Goal: Information Seeking & Learning: Check status

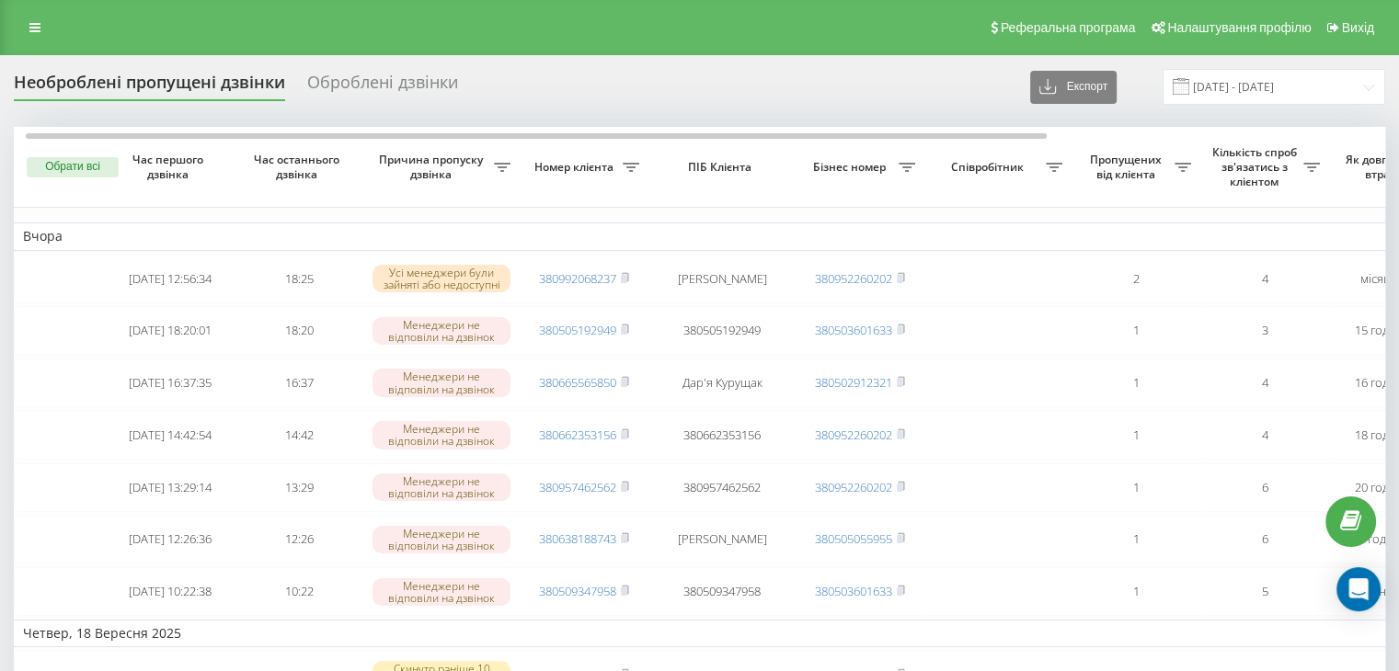
scroll to position [0, 7]
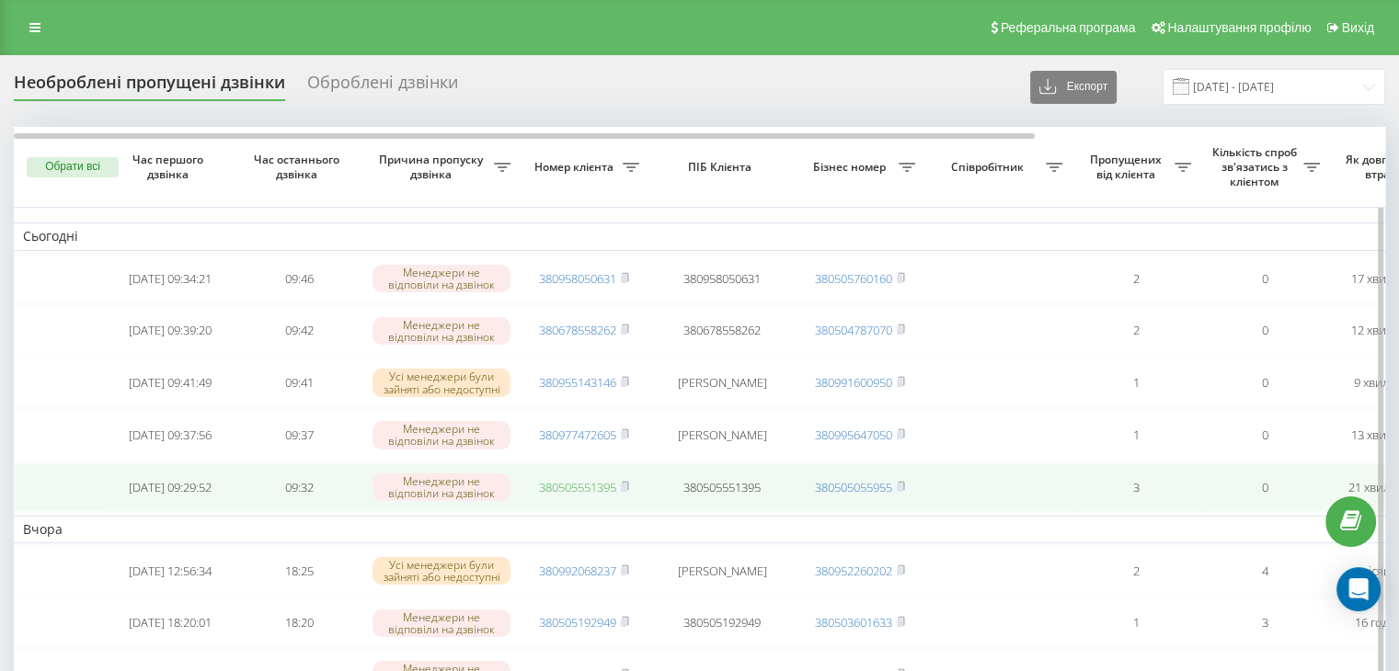
click at [590, 496] on link "380505551395" at bounding box center [577, 487] width 77 height 17
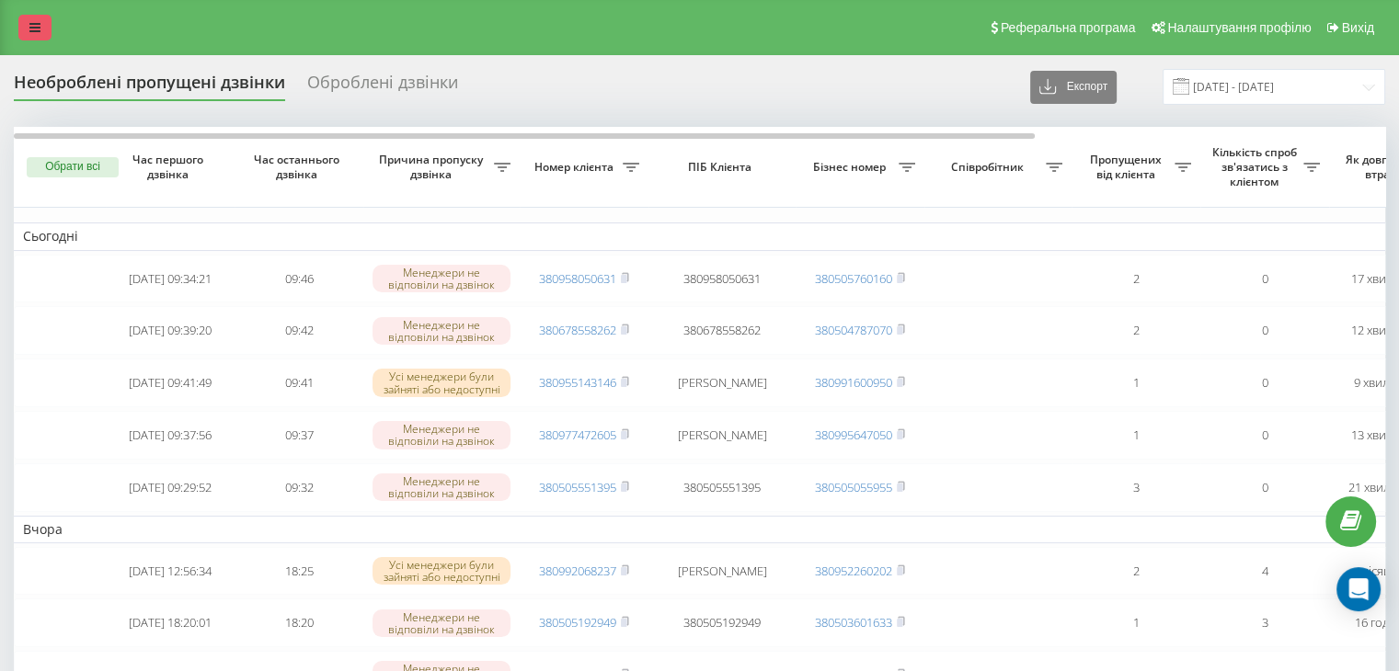
click at [22, 24] on link at bounding box center [34, 28] width 33 height 26
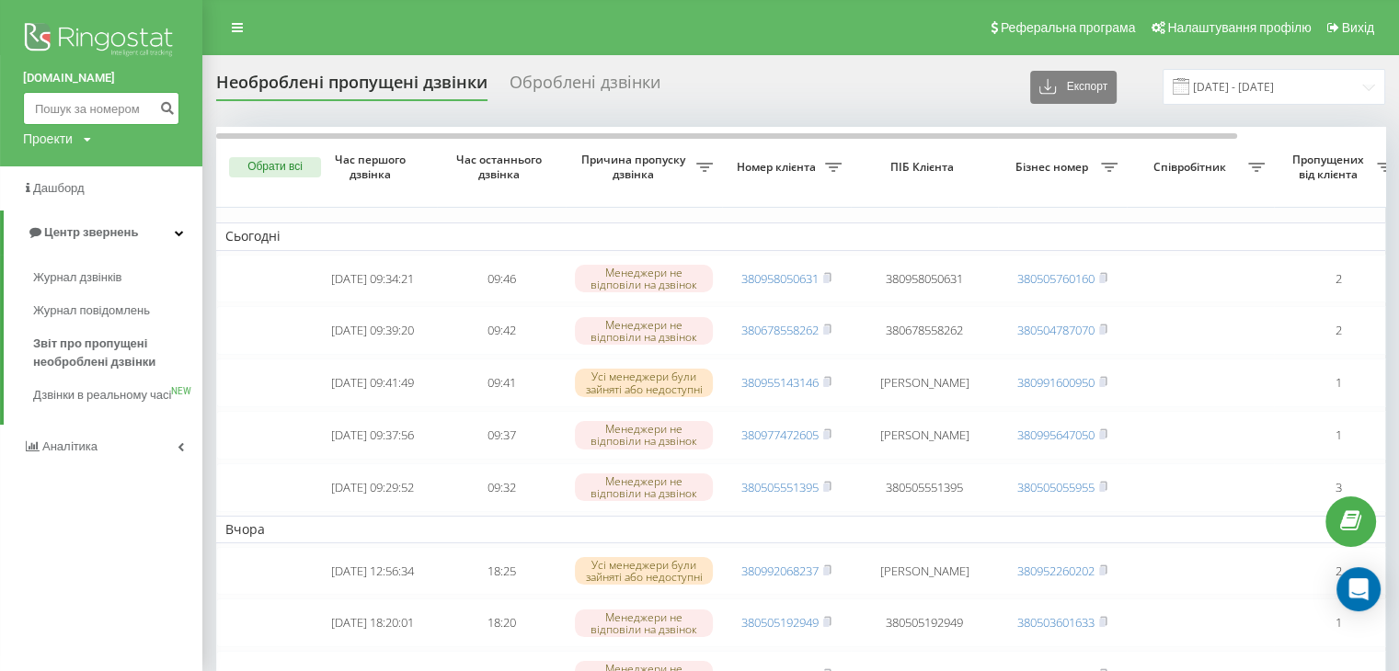
click at [72, 109] on input at bounding box center [101, 108] width 156 height 33
paste input "380996496634"
type input "380996496634"
click at [161, 105] on icon "submit" at bounding box center [167, 105] width 16 height 11
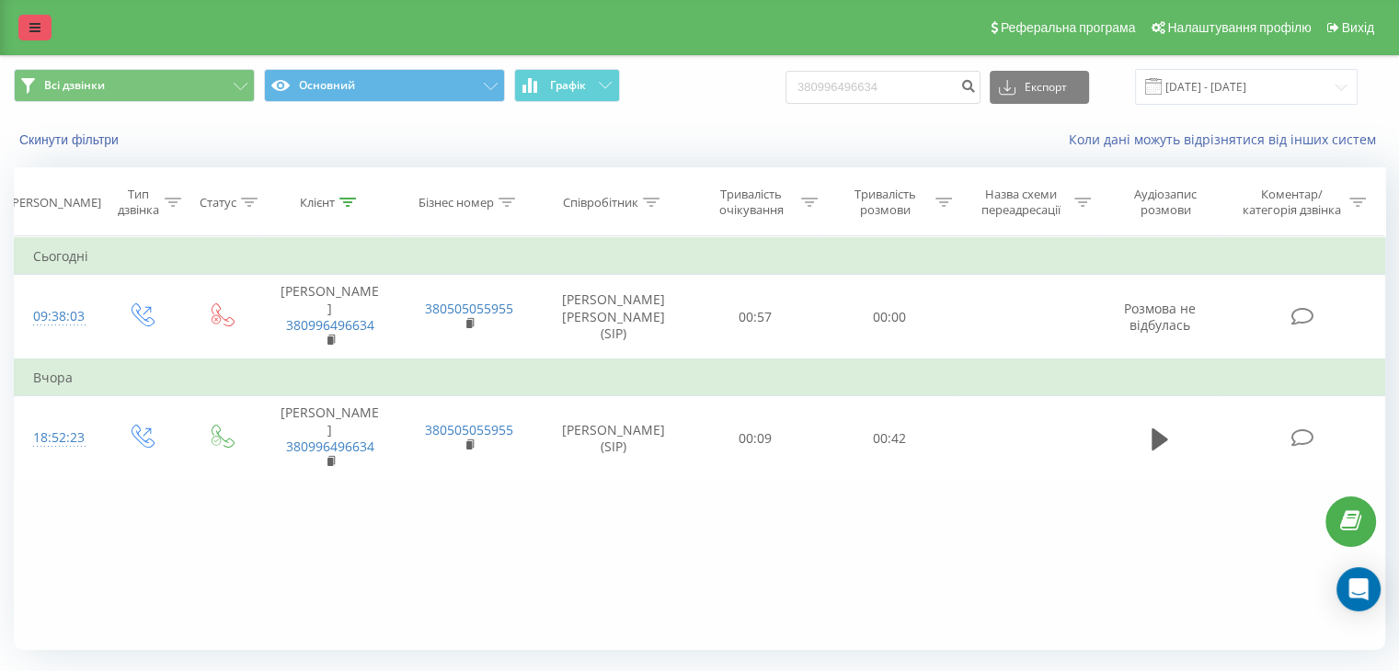
click at [37, 38] on link at bounding box center [34, 28] width 33 height 26
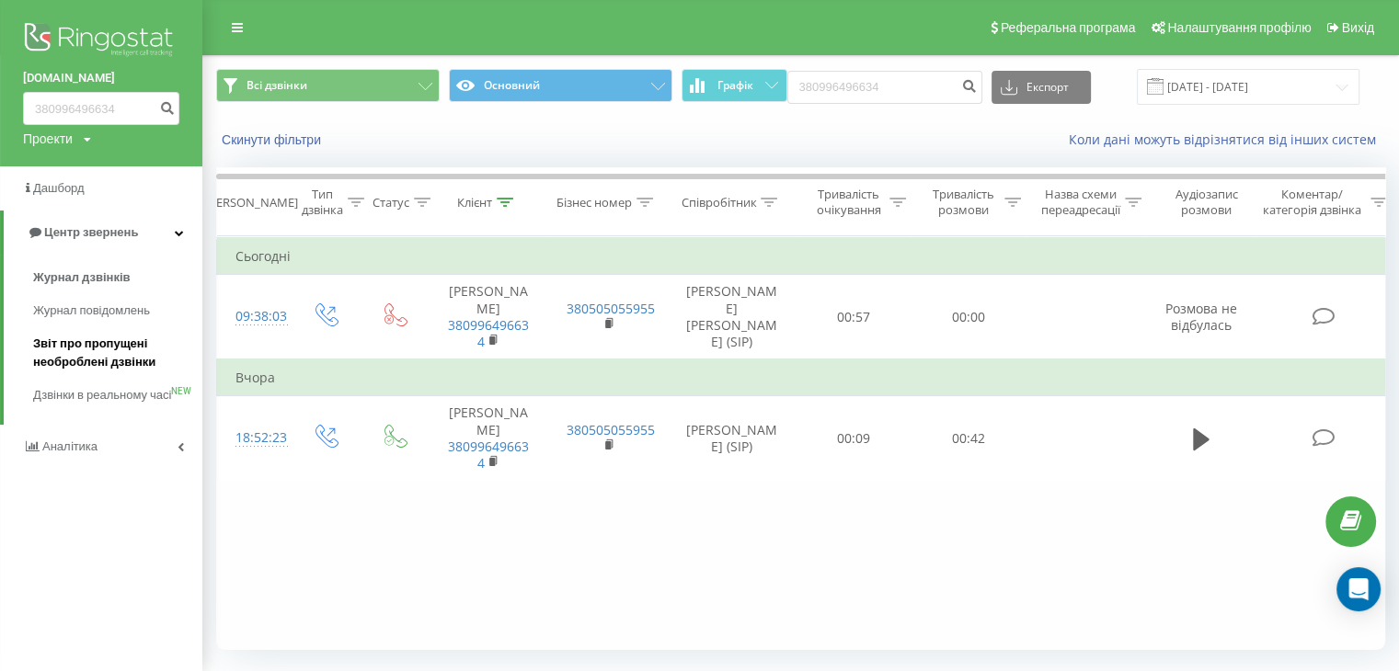
click at [118, 350] on span "Звіт про пропущені необроблені дзвінки" at bounding box center [113, 353] width 160 height 37
click at [108, 350] on span "Звіт про пропущені необроблені дзвінки" at bounding box center [113, 353] width 160 height 37
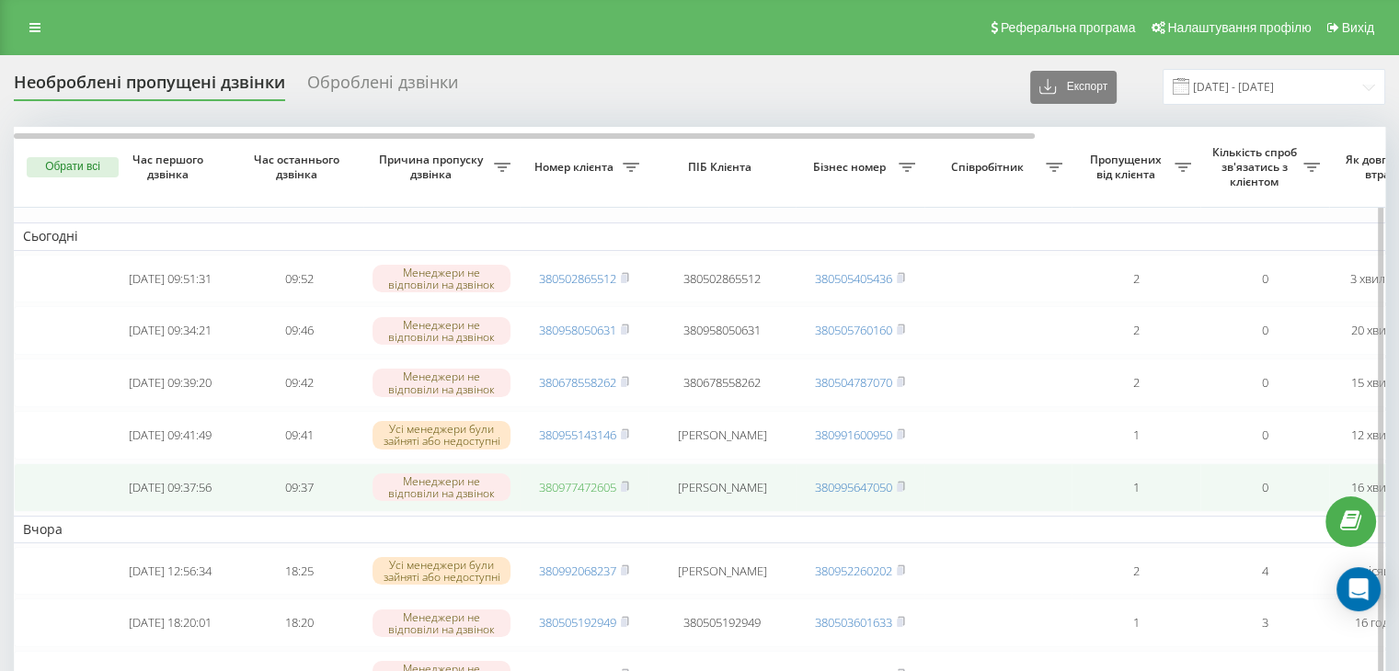
click at [592, 496] on link "380977472605" at bounding box center [577, 487] width 77 height 17
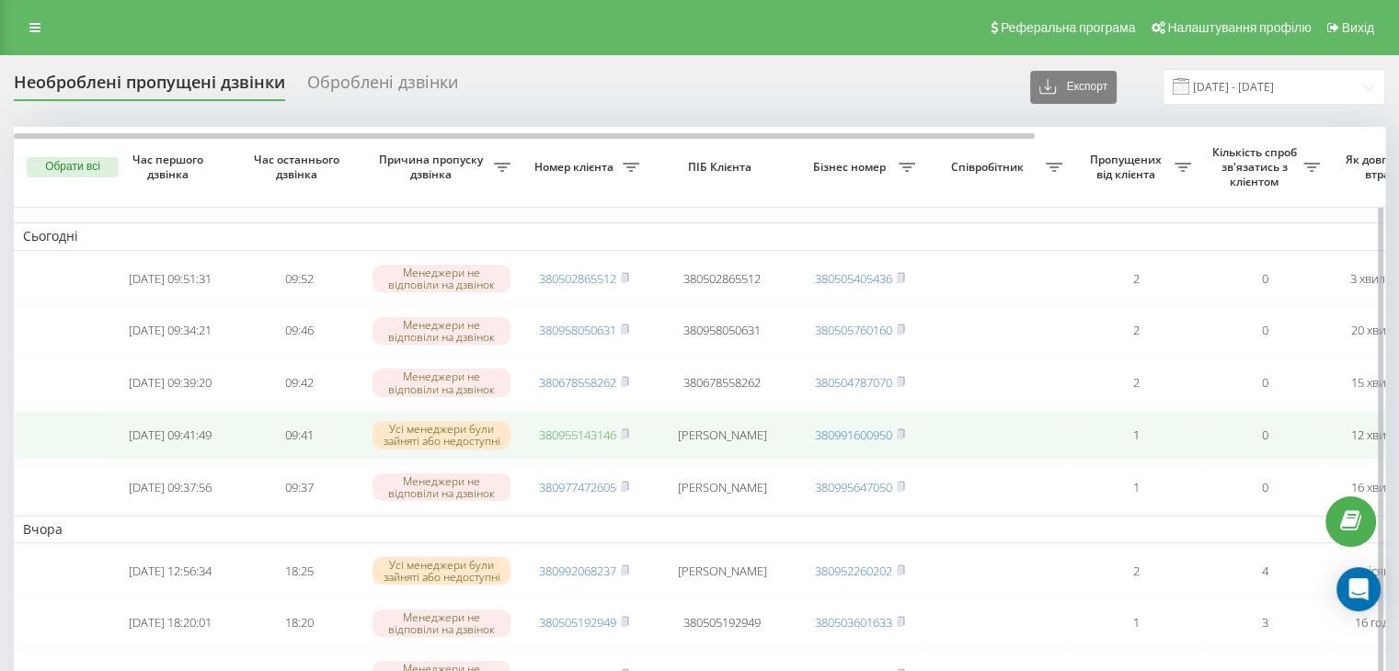
click at [580, 435] on link "380955143146" at bounding box center [577, 435] width 77 height 17
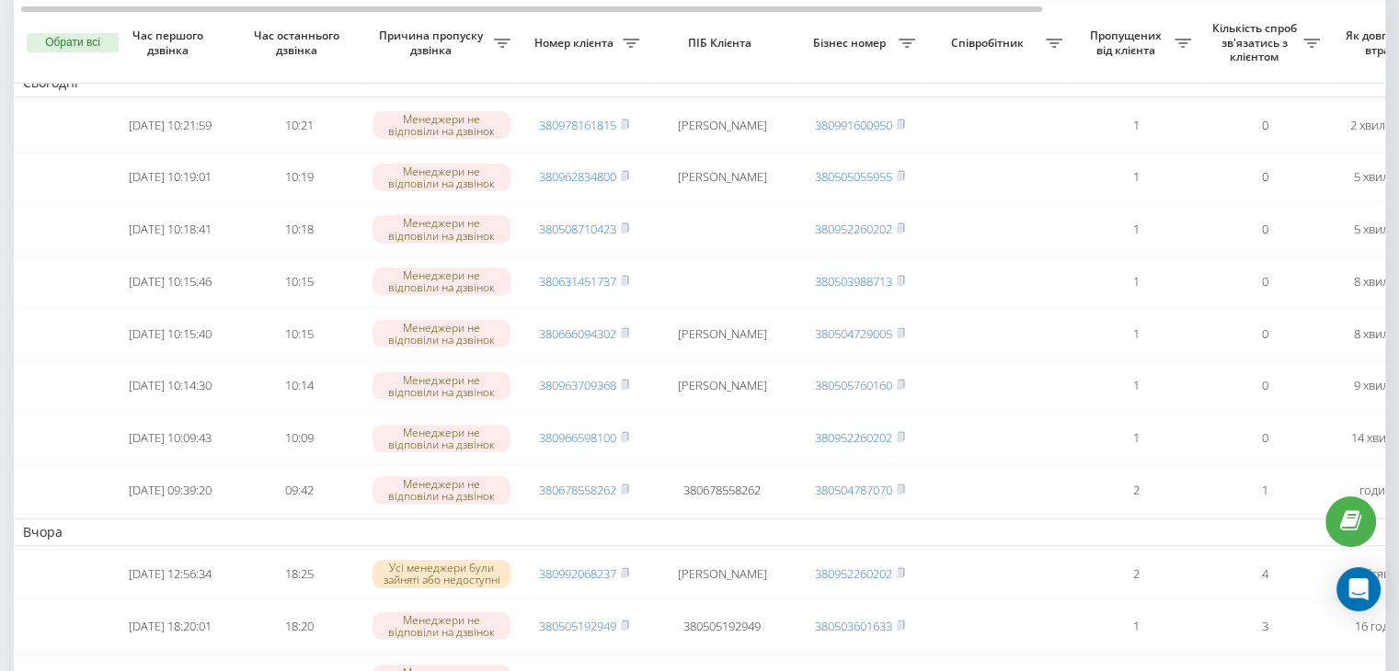
scroll to position [153, 0]
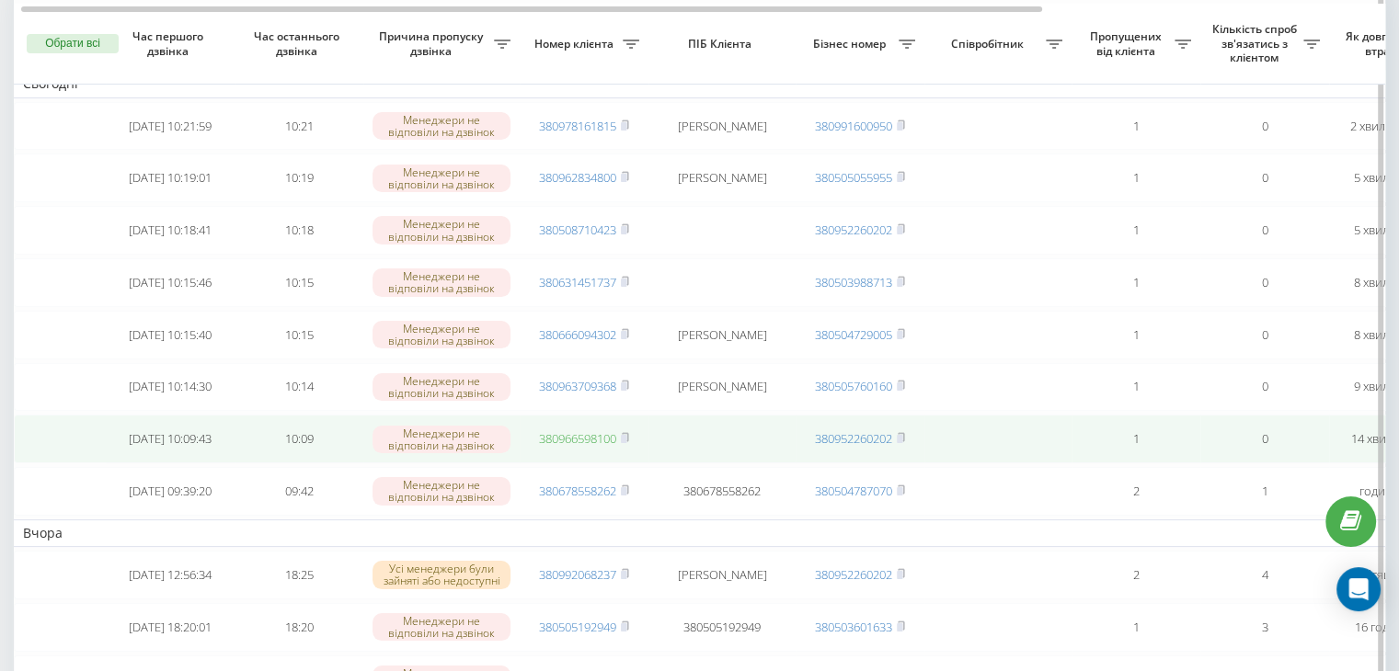
click at [581, 447] on link "380966598100" at bounding box center [577, 438] width 77 height 17
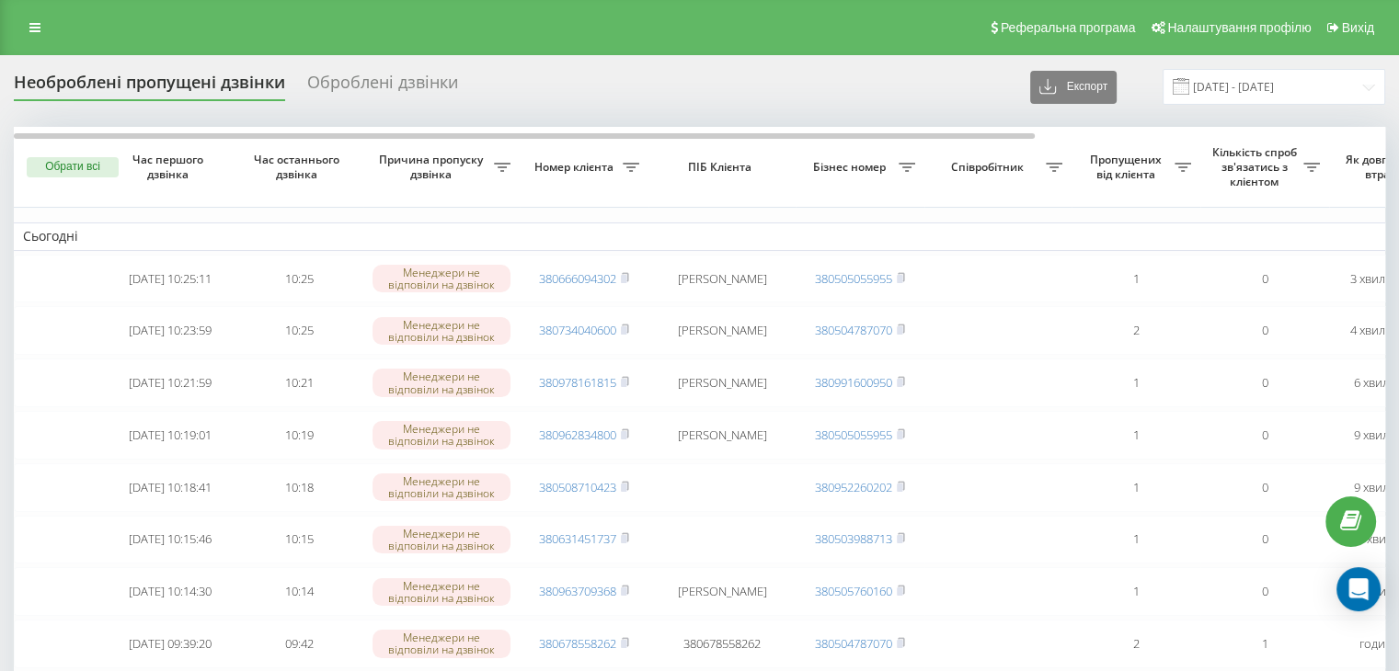
scroll to position [167, 0]
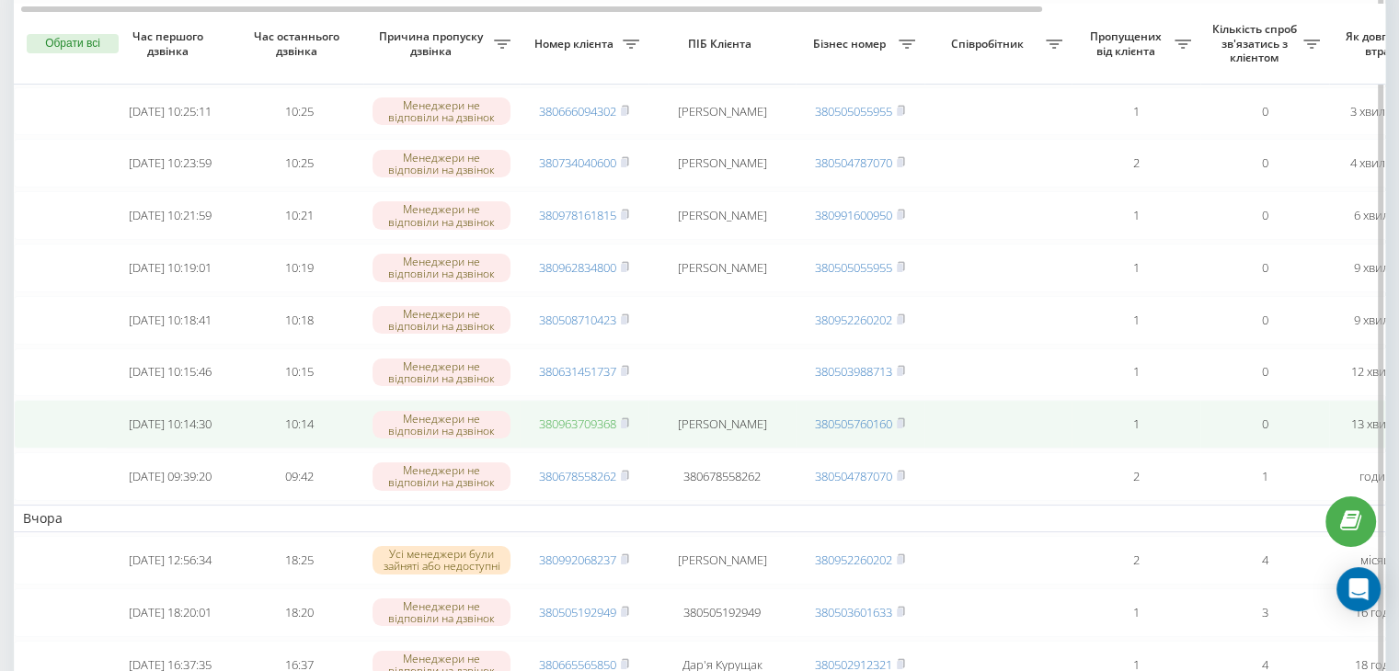
click at [581, 432] on link "380963709368" at bounding box center [577, 424] width 77 height 17
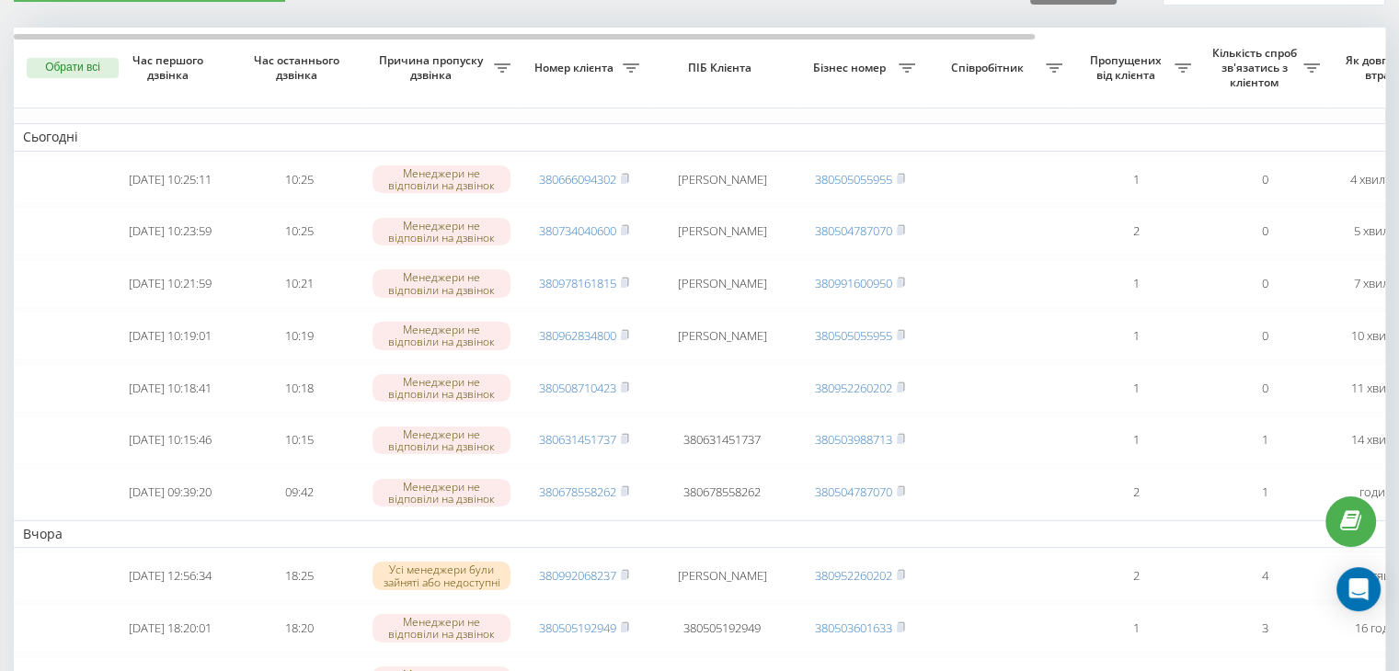
scroll to position [102, 0]
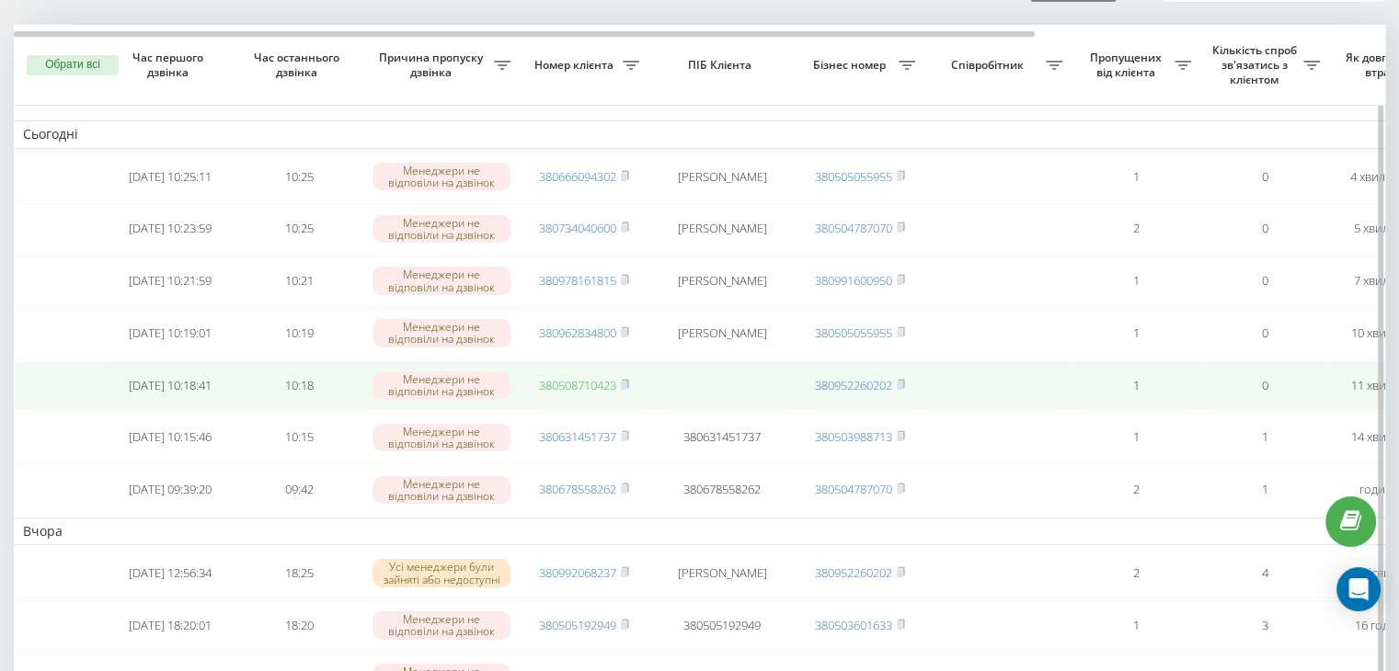
click at [595, 394] on link "380508710423" at bounding box center [577, 385] width 77 height 17
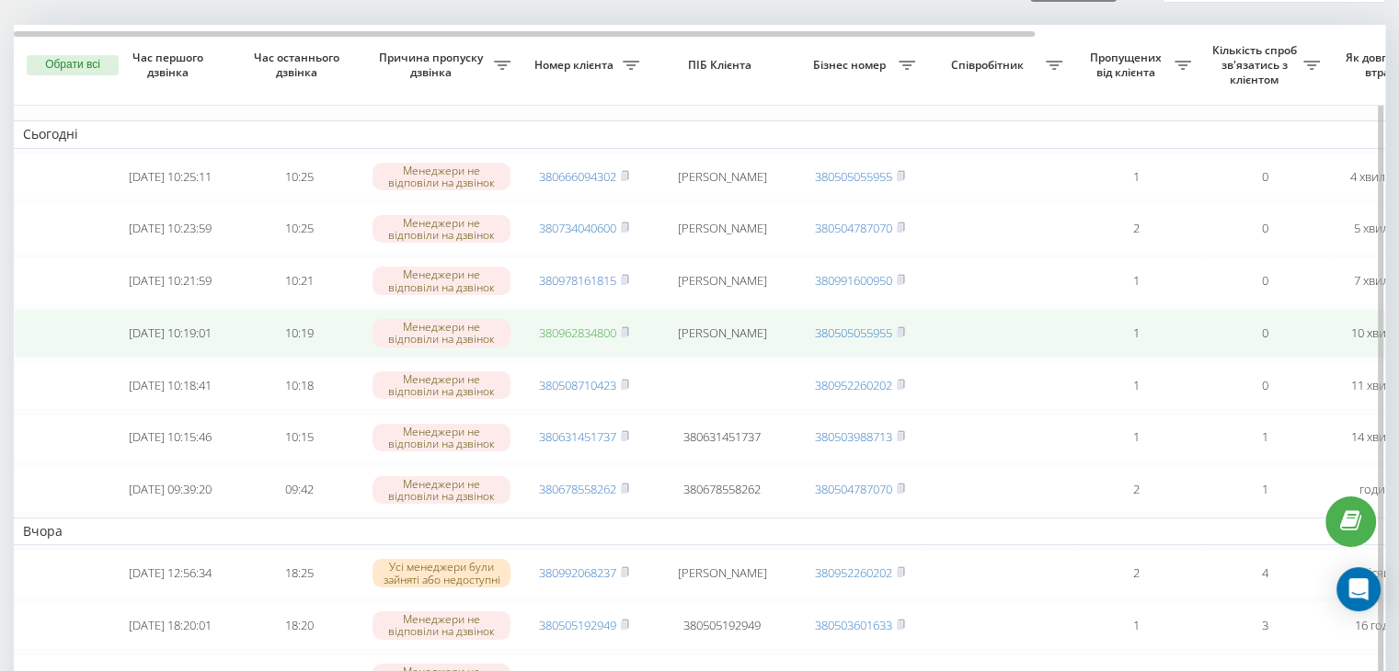
click at [563, 337] on link "380962834800" at bounding box center [577, 333] width 77 height 17
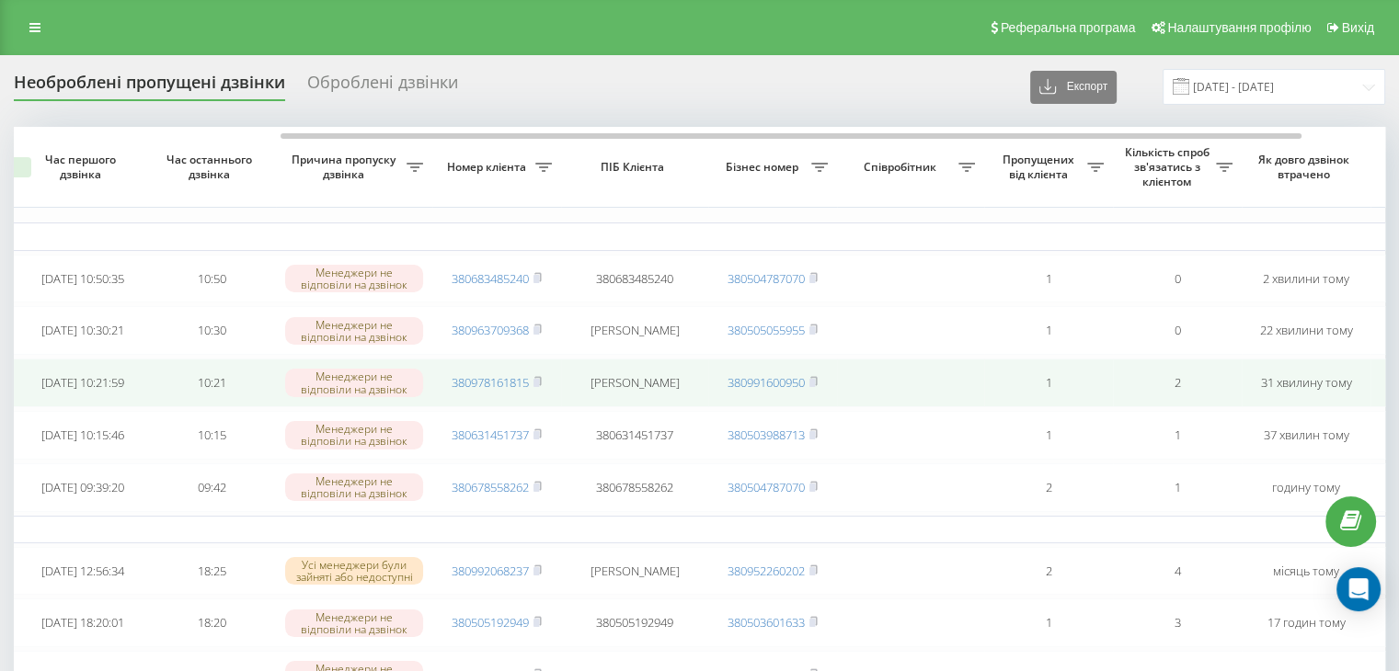
scroll to position [0, 74]
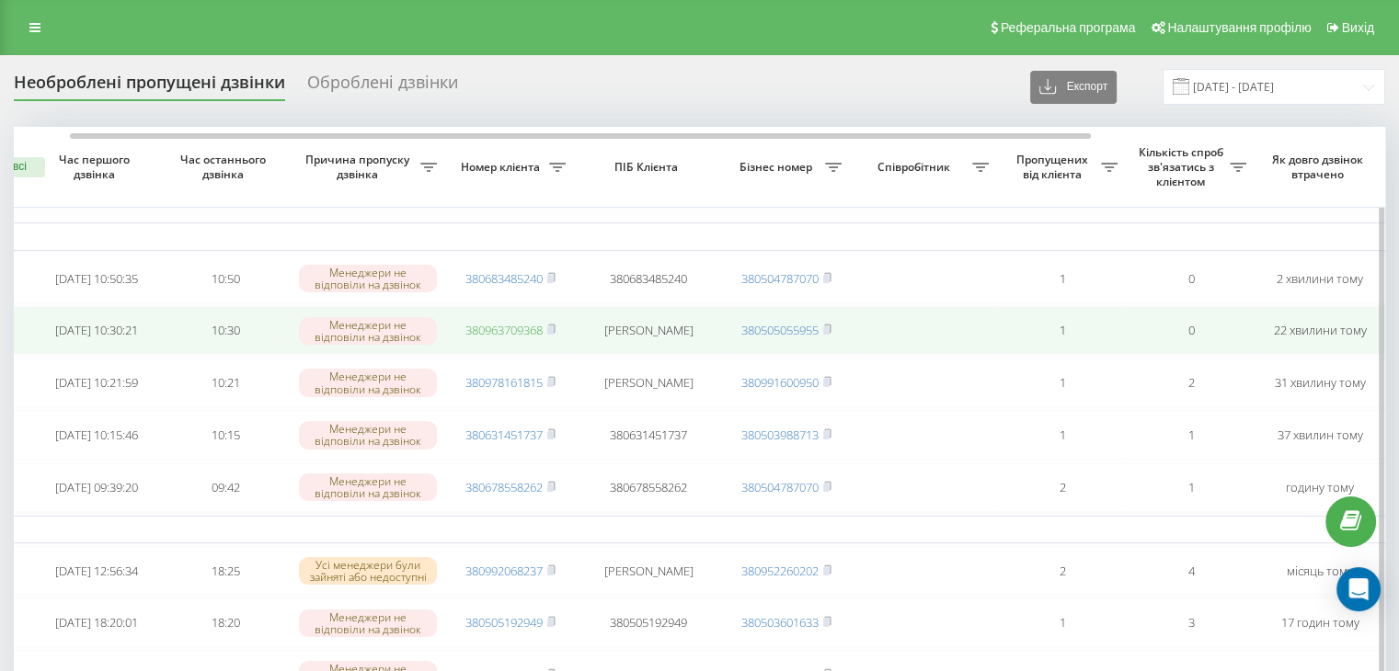
click at [507, 336] on link "380963709368" at bounding box center [503, 330] width 77 height 17
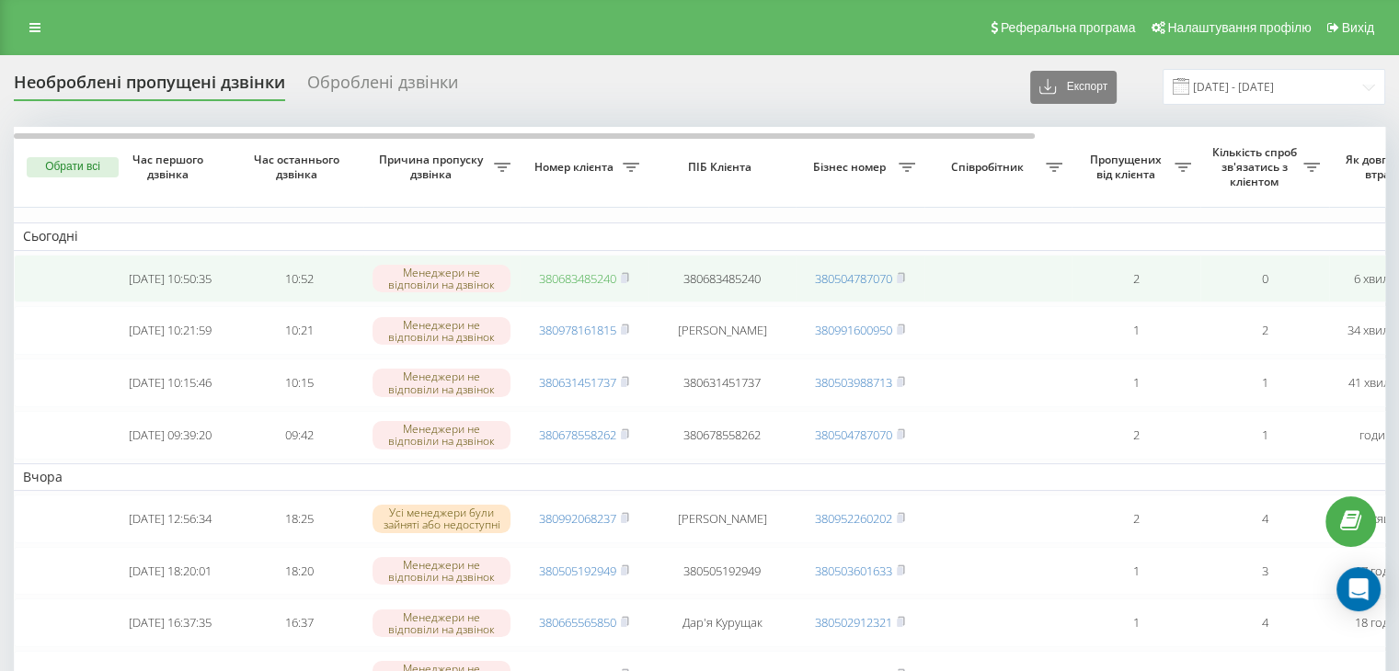
click at [577, 283] on link "380683485240" at bounding box center [577, 278] width 77 height 17
